Goal: Obtain resource: Download file/media

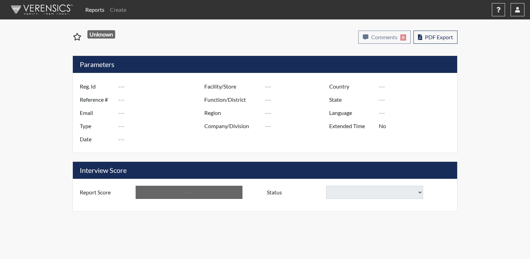
type input "west1"
type input "51259"
type input "[EMAIL_ADDRESS][DOMAIN_NAME]"
type input "Corrections Pre-Employment"
type input "[DATE]"
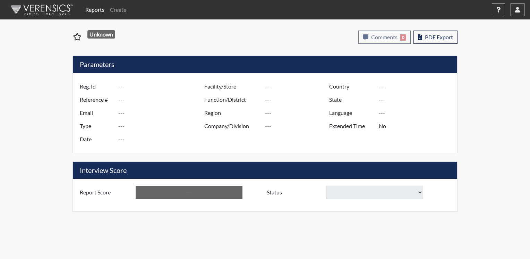
type input "CCC"
type input "[GEOGRAPHIC_DATA]"
type input "[US_STATE]"
type input "English"
type input "Yes"
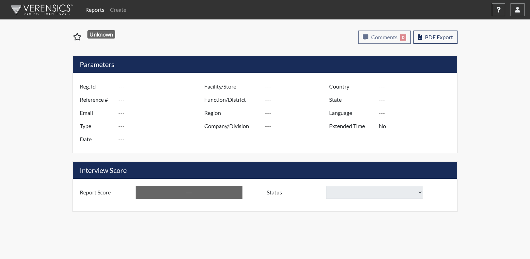
type input "Above Conditions"
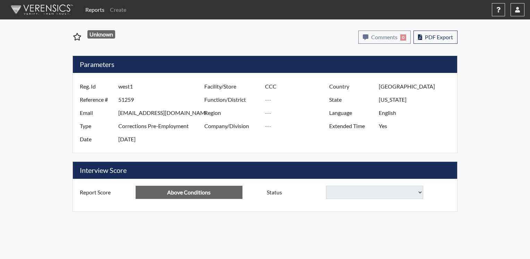
select select
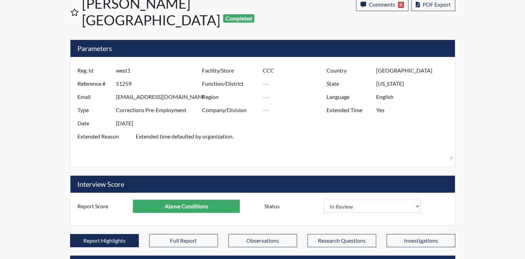
scroll to position [69, 0]
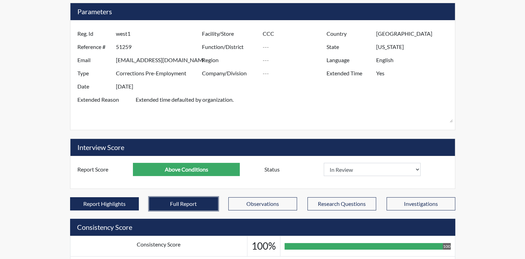
click at [170, 197] on button "Full Report" at bounding box center [183, 203] width 69 height 13
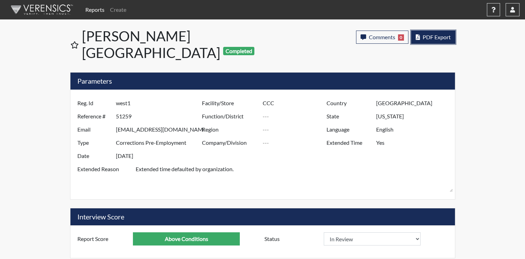
click at [436, 35] on span "PDF Export" at bounding box center [436, 37] width 28 height 7
select select
